Goal: Find specific page/section: Find specific page/section

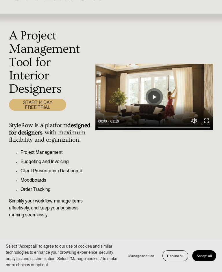
click at [208, 259] on button "Accept all" at bounding box center [205, 255] width 24 height 11
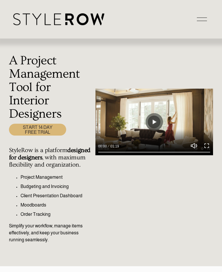
click at [205, 21] on div at bounding box center [202, 19] width 10 height 10
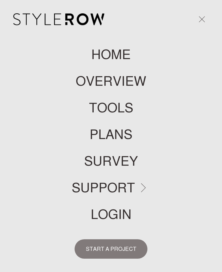
click at [129, 214] on link "LOGIN" at bounding box center [111, 214] width 41 height 13
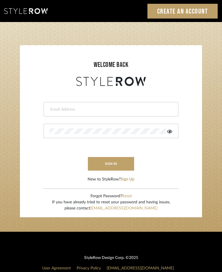
type input "[EMAIL_ADDRESS][DOMAIN_NAME]"
click at [119, 162] on button "sign in" at bounding box center [111, 164] width 46 height 14
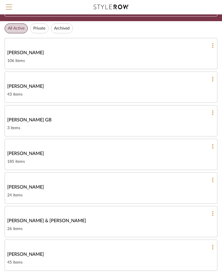
scroll to position [27, 0]
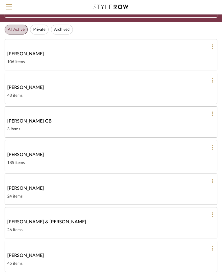
click at [95, 158] on div "[PERSON_NAME]" at bounding box center [111, 154] width 208 height 7
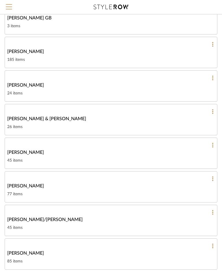
scroll to position [130, 0]
click at [29, 190] on link "[PERSON_NAME] 77 items" at bounding box center [111, 186] width 213 height 31
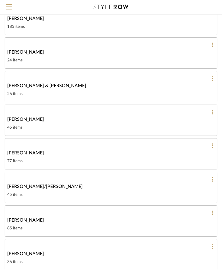
scroll to position [165, 0]
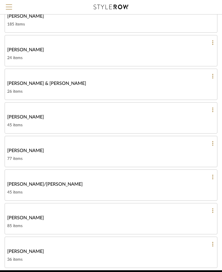
click at [23, 224] on div "85 items" at bounding box center [111, 225] width 208 height 7
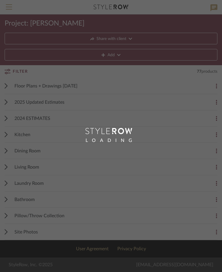
scroll to position [2, 0]
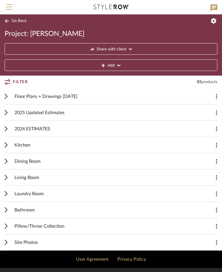
click at [109, 100] on div "Floor Plans + Drawings 5/22/25" at bounding box center [106, 96] width 185 height 16
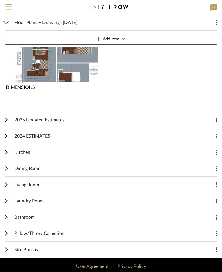
scroll to position [109, 0]
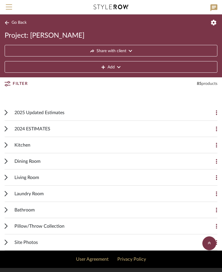
click at [19, 26] on button "Go Back" at bounding box center [17, 22] width 24 height 7
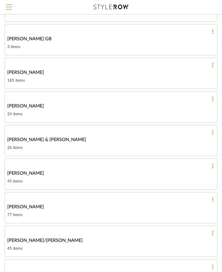
click at [33, 208] on div "Ostrom, Jim" at bounding box center [111, 206] width 208 height 7
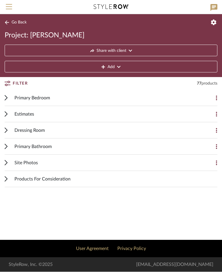
click at [20, 99] on span "Primary Bedroom" at bounding box center [32, 98] width 36 height 7
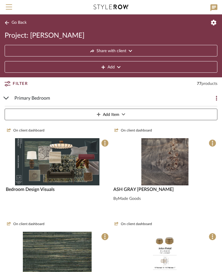
click at [83, 165] on img "0" at bounding box center [57, 161] width 84 height 47
